Goal: Find specific page/section: Find specific page/section

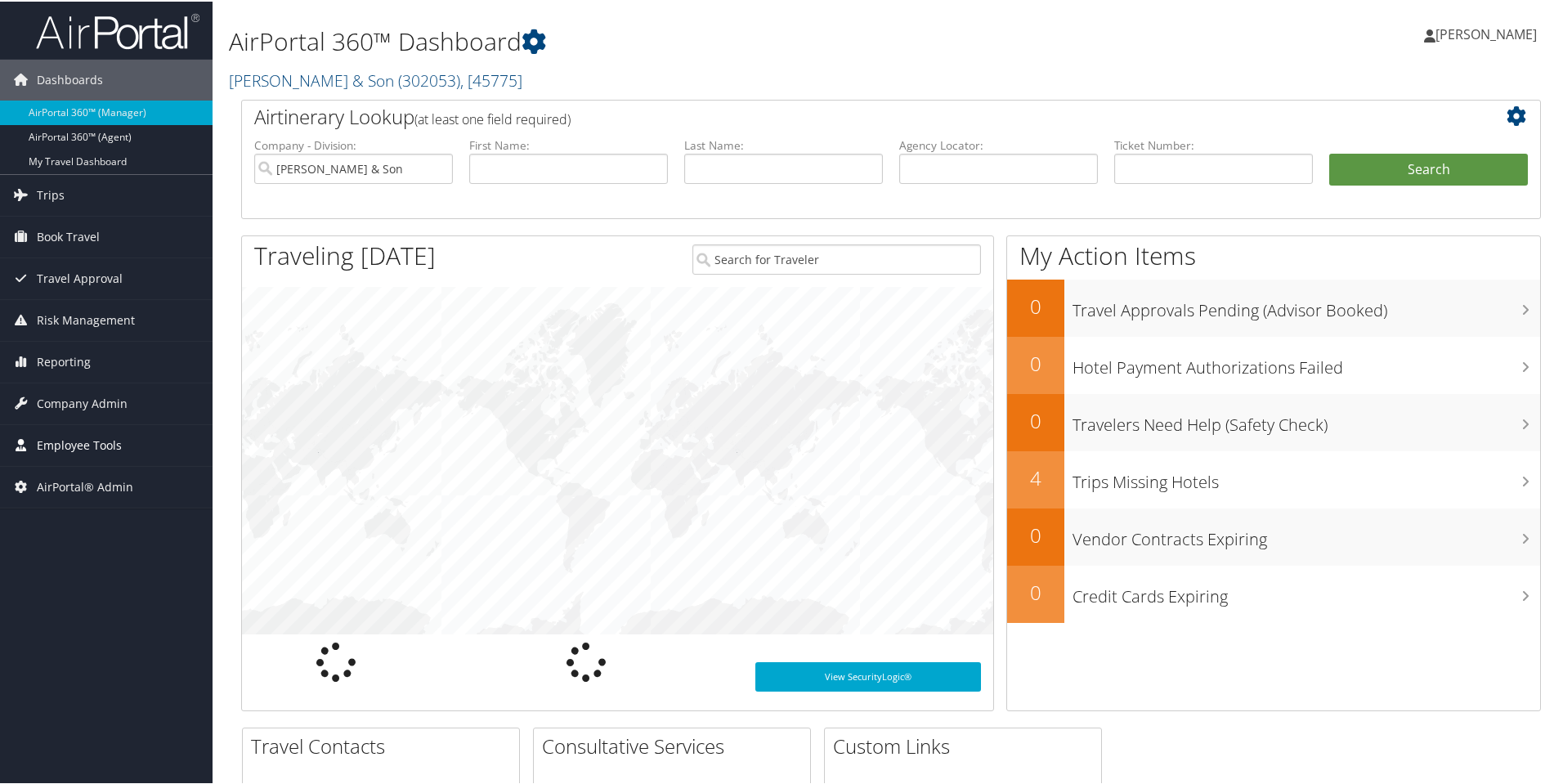
click at [37, 442] on span "Employee Tools" at bounding box center [79, 444] width 85 height 41
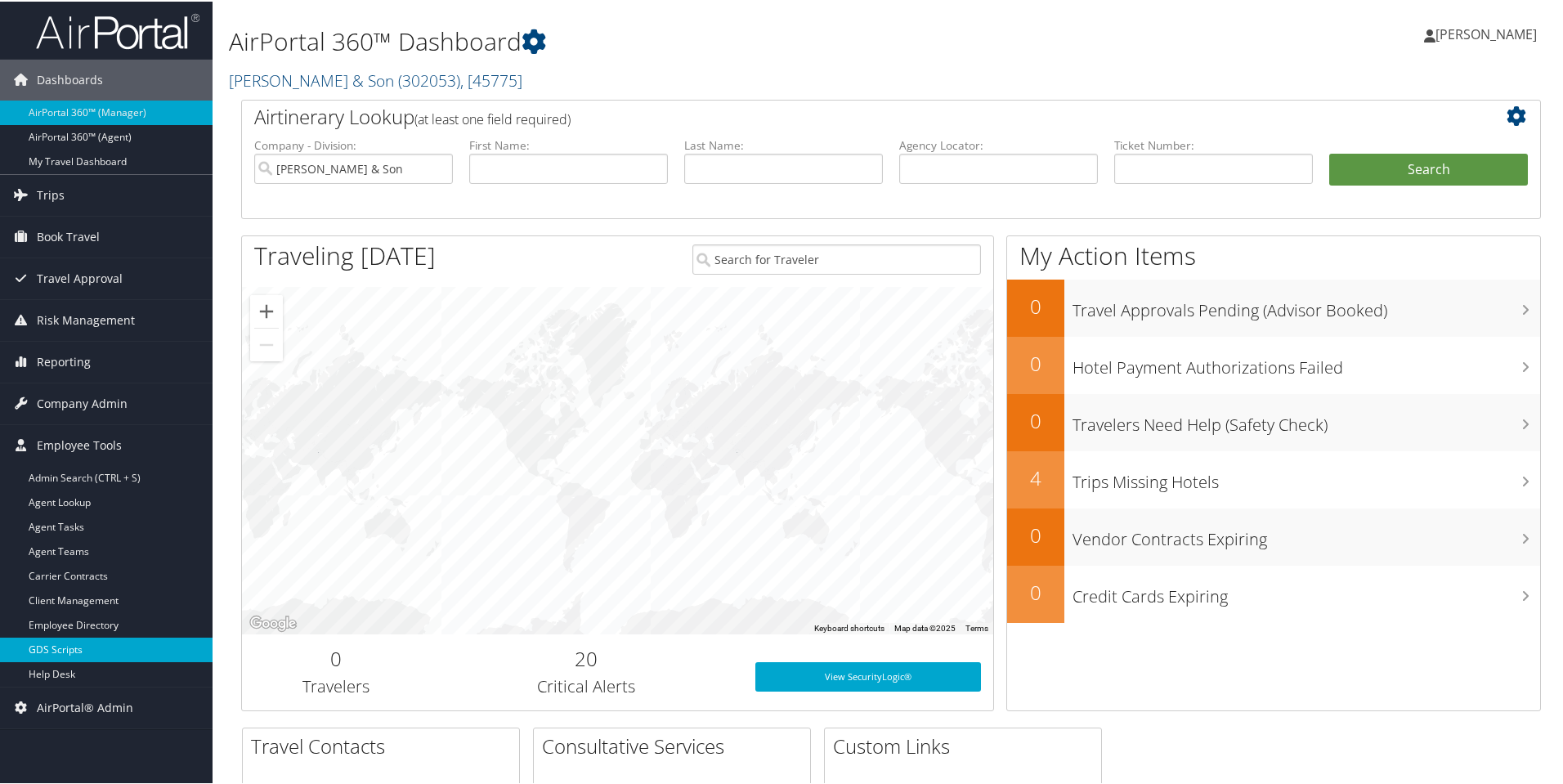
click at [71, 652] on link "GDS Scripts" at bounding box center [106, 648] width 212 height 24
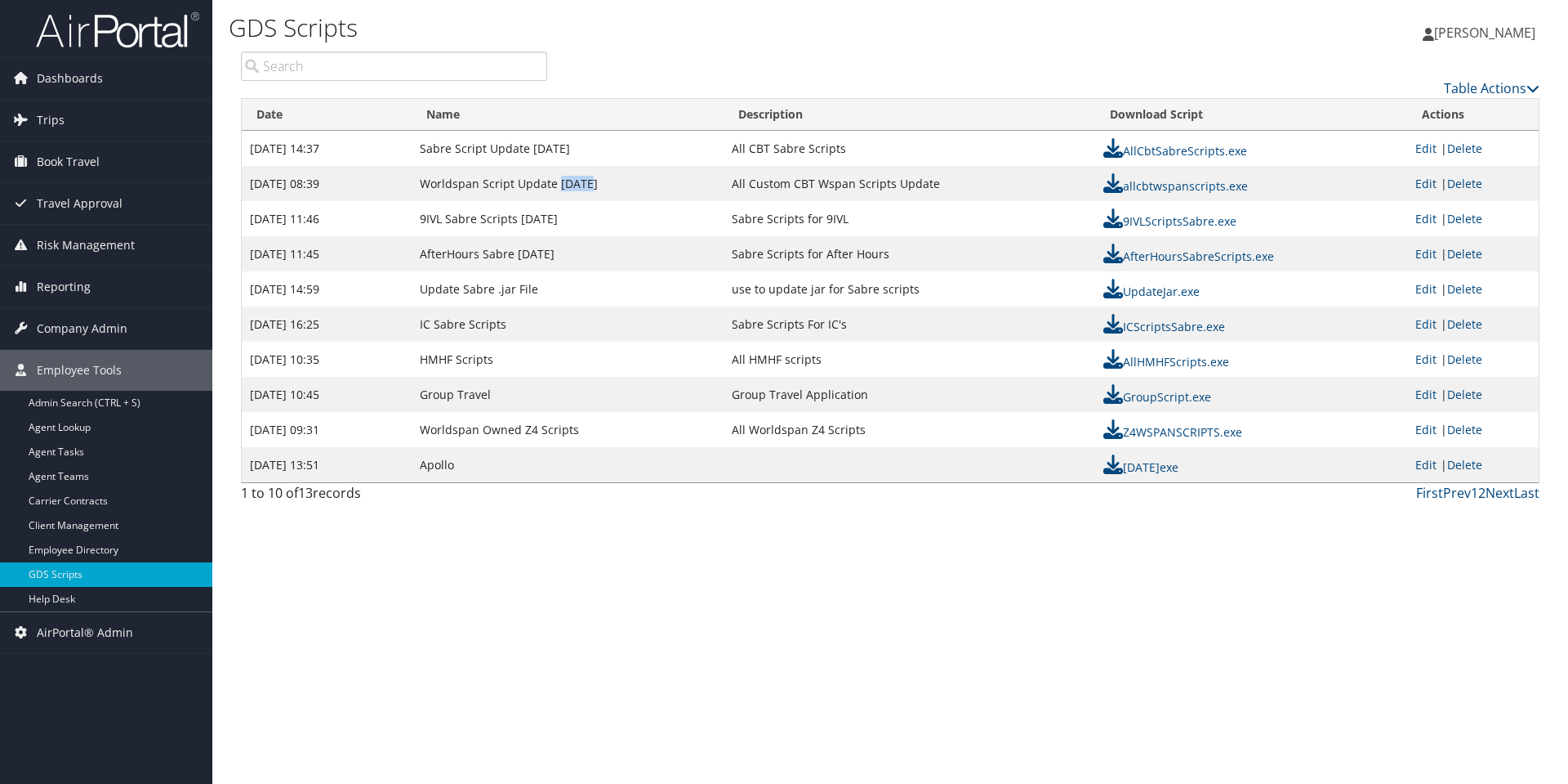
drag, startPoint x: 558, startPoint y: 186, endPoint x: 590, endPoint y: 181, distance: 32.4
click at [590, 181] on td "Worldspan Script Update [DATE]" at bounding box center [568, 183] width 312 height 35
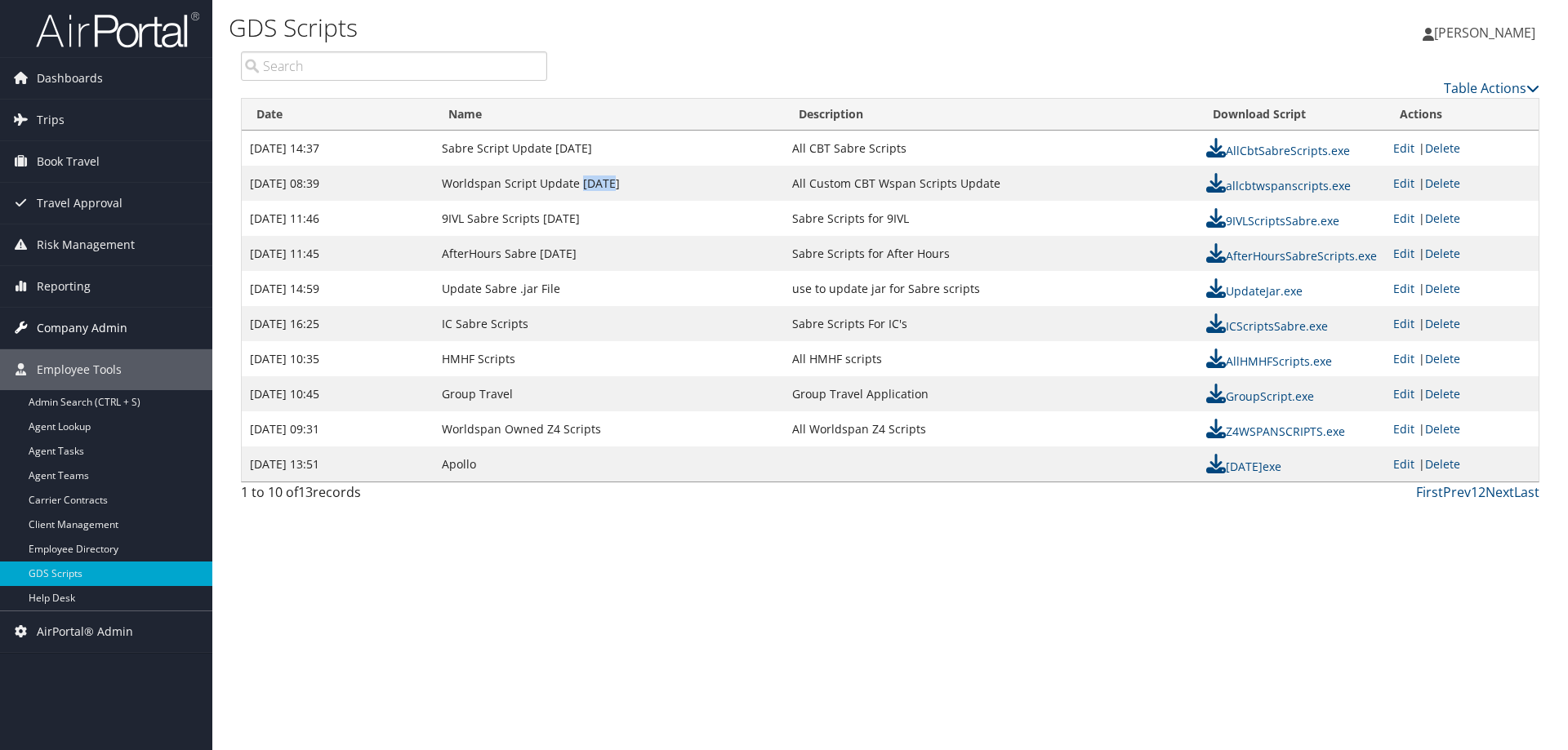
click at [65, 320] on span "Company Admin" at bounding box center [82, 328] width 91 height 41
